Goal: Register for event/course

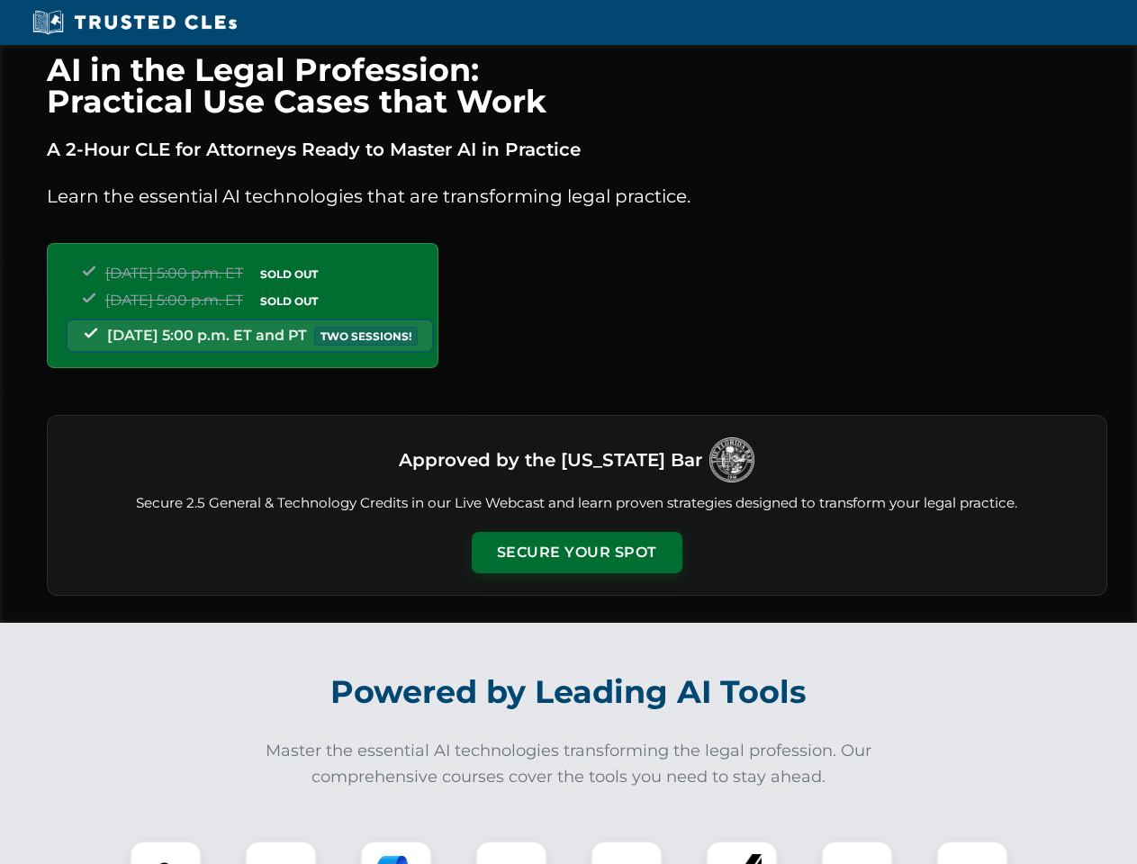
click at [576, 553] on button "Secure Your Spot" at bounding box center [577, 552] width 211 height 41
click at [166, 852] on img at bounding box center [165, 876] width 52 height 52
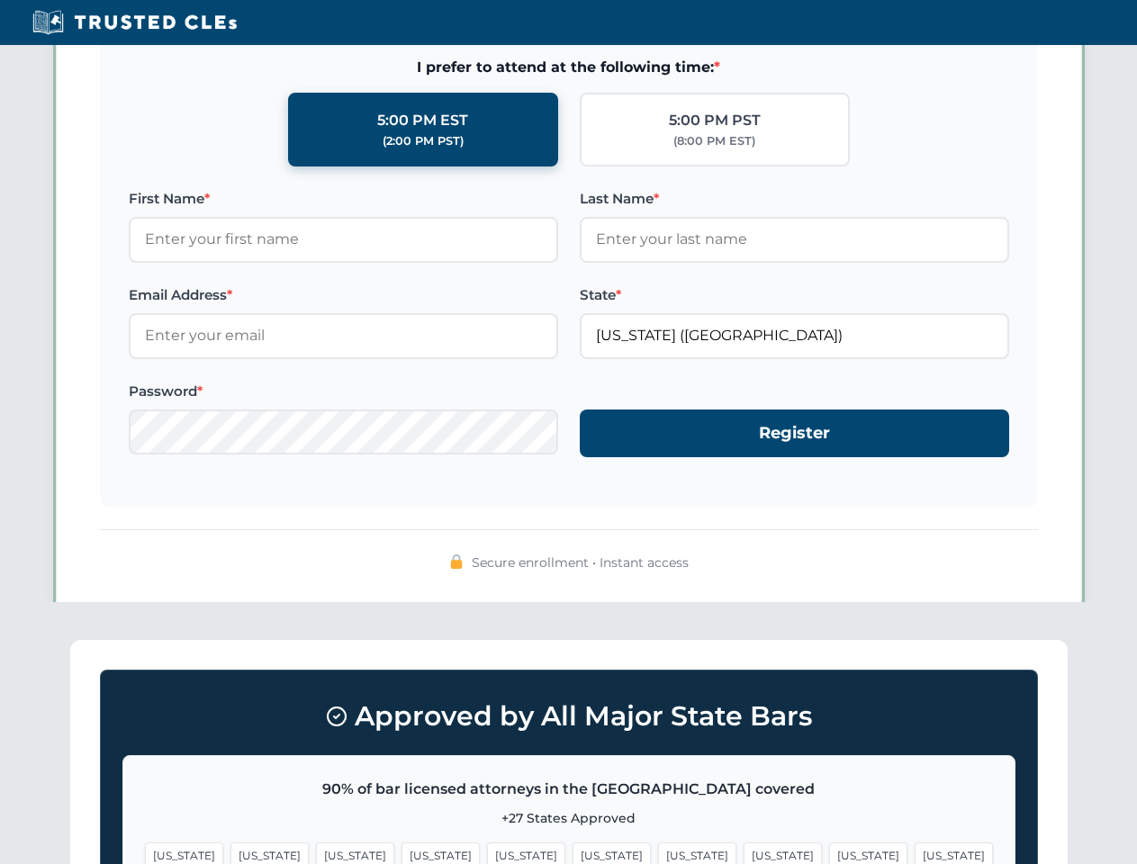
click at [658, 852] on span "[US_STATE]" at bounding box center [697, 855] width 78 height 26
click at [829, 852] on span "[US_STATE]" at bounding box center [868, 855] width 78 height 26
